Goal: Information Seeking & Learning: Learn about a topic

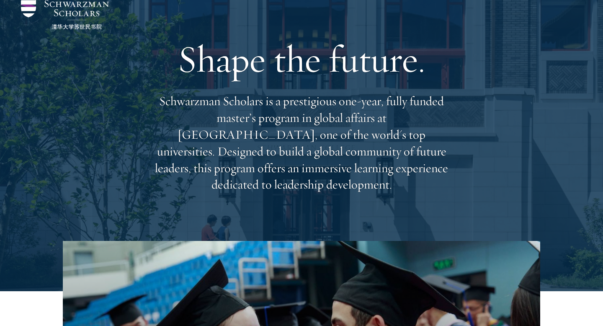
scroll to position [44, 0]
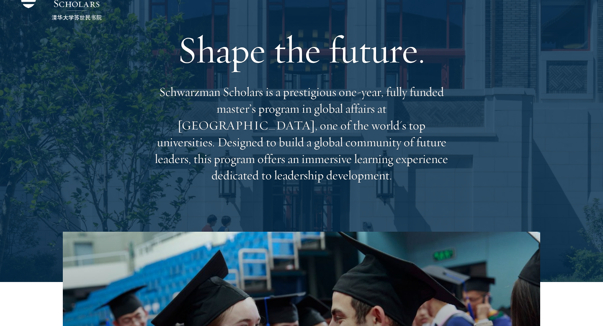
click at [249, 116] on p "Schwarzman Scholars is a prestigious one-year, fully funded master’s program in…" at bounding box center [301, 134] width 301 height 100
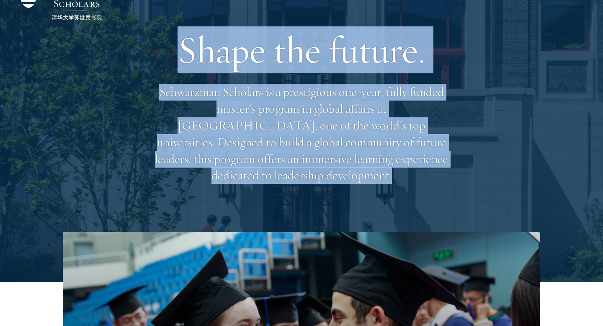
drag, startPoint x: 249, startPoint y: 116, endPoint x: 250, endPoint y: 58, distance: 58.6
click at [251, 58] on div "Shape the future. Schwarzman Scholars is a prestigious one-year, fully funded m…" at bounding box center [301, 105] width 301 height 241
click at [250, 58] on h1 "Shape the future." at bounding box center [301, 49] width 301 height 47
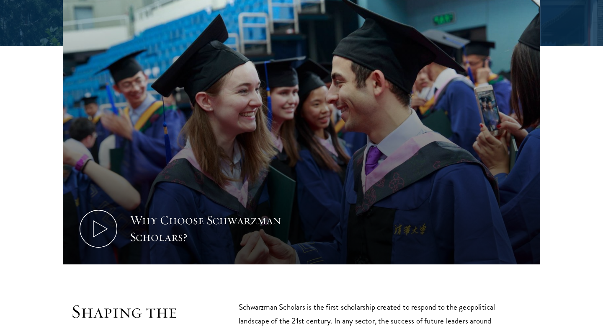
scroll to position [475, 0]
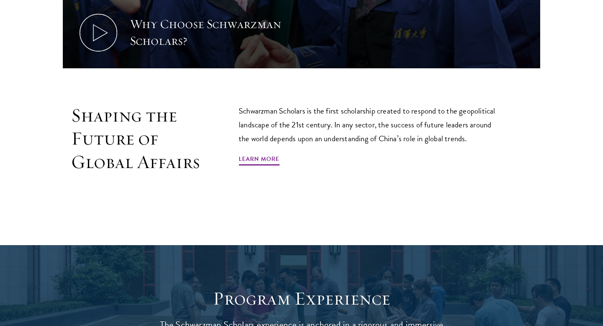
click at [262, 146] on div "Schwarzman Scholars is the first scholarship created to respond to the geopolit…" at bounding box center [371, 139] width 264 height 70
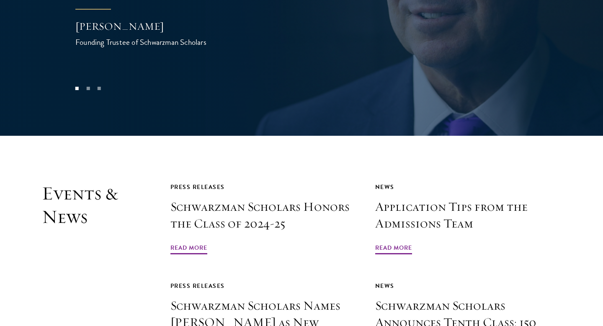
scroll to position [1940, 0]
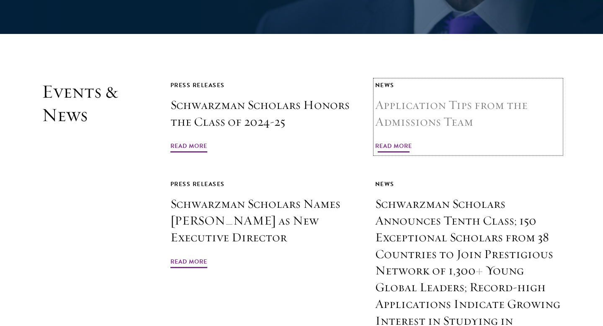
click at [391, 141] on span "Read More" at bounding box center [393, 147] width 37 height 13
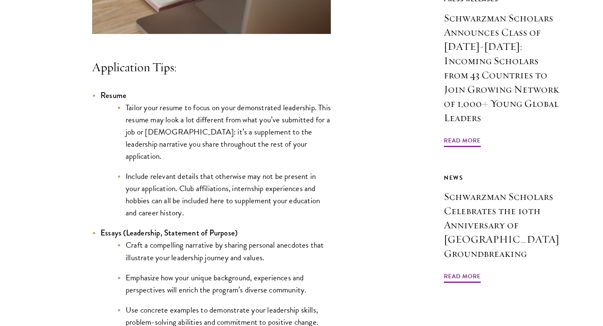
scroll to position [743, 0]
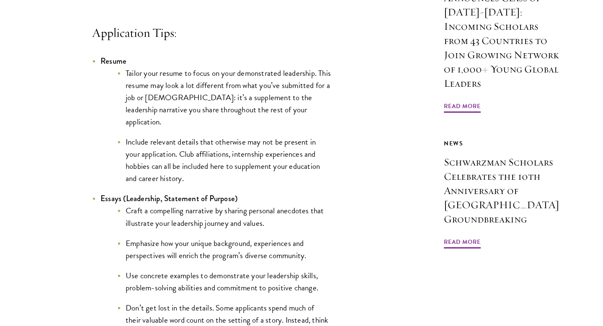
click at [183, 136] on ul "Tailor your resume to focus on your demonstrated leadership. This resume may lo…" at bounding box center [215, 126] width 230 height 118
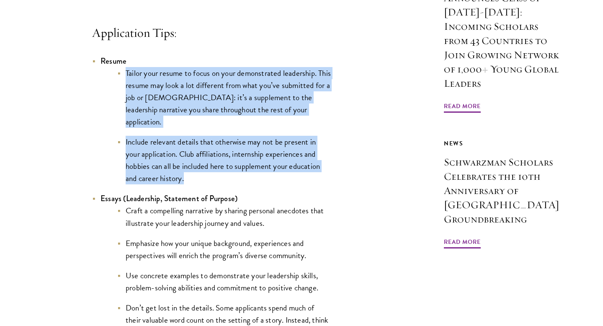
drag, startPoint x: 183, startPoint y: 136, endPoint x: 204, endPoint y: 91, distance: 49.6
click at [204, 91] on ul "Tailor your resume to focus on your demonstrated leadership. This resume may lo…" at bounding box center [215, 126] width 230 height 118
click at [204, 91] on li "Tailor your resume to focus on your demonstrated leadership. This resume may lo…" at bounding box center [223, 97] width 213 height 61
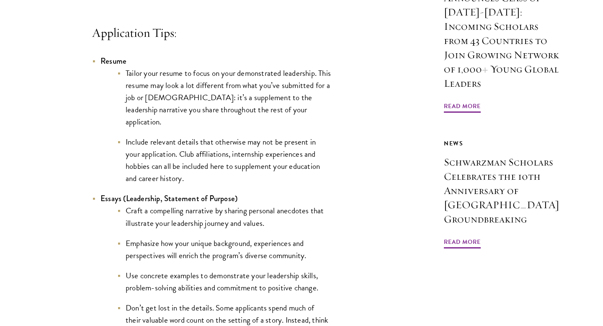
click at [204, 91] on li "Tailor your resume to focus on your demonstrated leadership. This resume may lo…" at bounding box center [223, 97] width 213 height 61
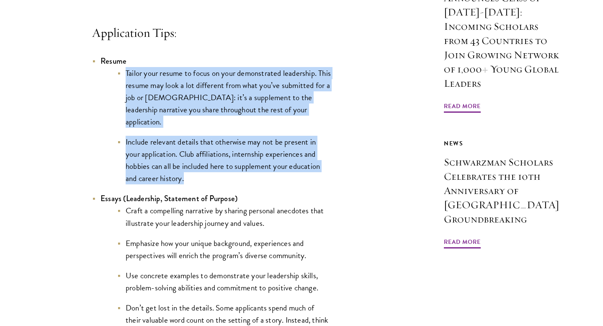
drag, startPoint x: 204, startPoint y: 91, endPoint x: 205, endPoint y: 164, distance: 72.8
click at [205, 164] on ul "Tailor your resume to focus on your demonstrated leadership. This resume may lo…" at bounding box center [215, 126] width 230 height 118
click at [205, 164] on li "Include relevant details that otherwise may not be present in your application.…" at bounding box center [223, 160] width 213 height 49
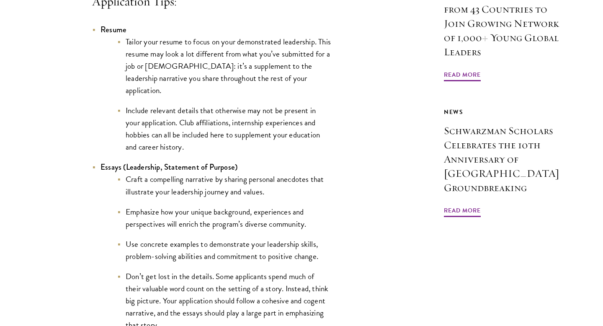
scroll to position [837, 0]
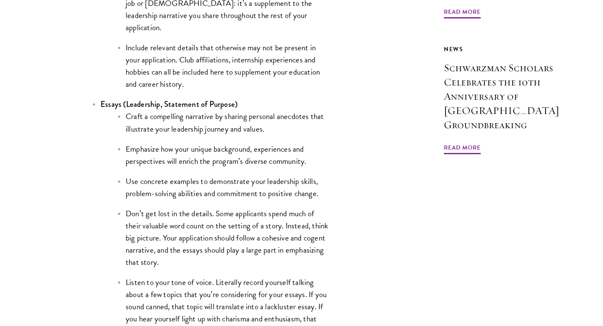
click at [229, 125] on li "Craft a compelling narrative by sharing personal anecdotes that illustrate your…" at bounding box center [223, 122] width 213 height 24
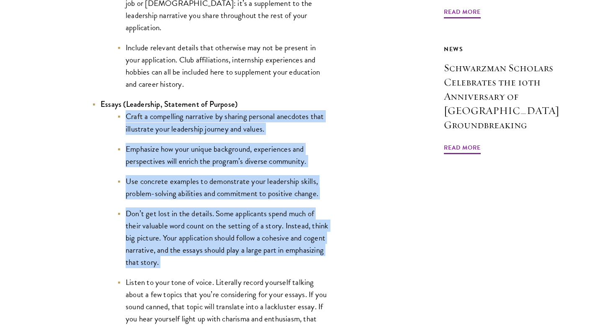
drag, startPoint x: 229, startPoint y: 125, endPoint x: 224, endPoint y: 262, distance: 137.3
click at [224, 262] on ul "Craft a compelling narrative by sharing personal anecdotes that illustrate your…" at bounding box center [215, 245] width 230 height 271
click at [224, 262] on li "Don’t get lost in the details. Some applicants spend much of their valuable wor…" at bounding box center [223, 237] width 213 height 61
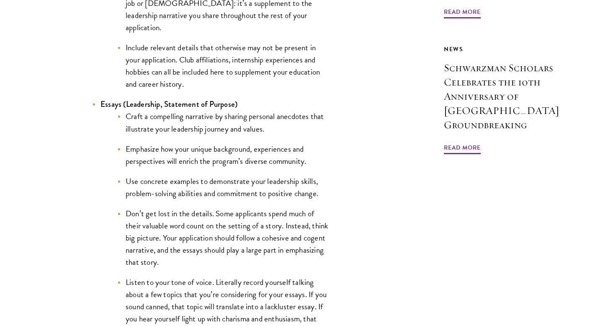
click at [224, 262] on li "Don’t get lost in the details. Some applicants spend much of their valuable wor…" at bounding box center [223, 237] width 213 height 61
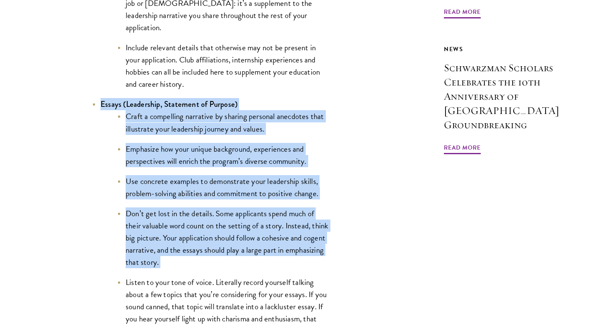
drag, startPoint x: 224, startPoint y: 262, endPoint x: 255, endPoint y: 105, distance: 159.9
click at [254, 105] on li "Essays (Leadership, Statement of Purpose) Craft a compelling narrative by shari…" at bounding box center [211, 239] width 239 height 283
click at [255, 105] on li "Essays (Leadership, Statement of Purpose) Craft a compelling narrative by shari…" at bounding box center [211, 239] width 239 height 283
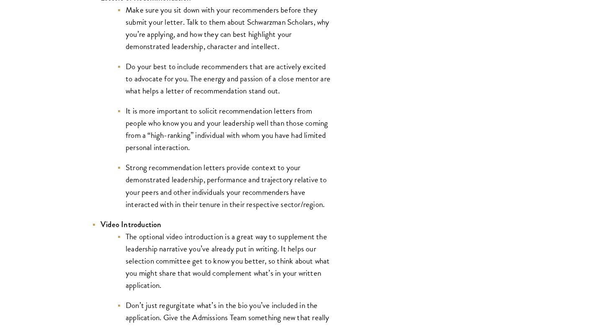
scroll to position [1261, 0]
